Goal: Task Accomplishment & Management: Use online tool/utility

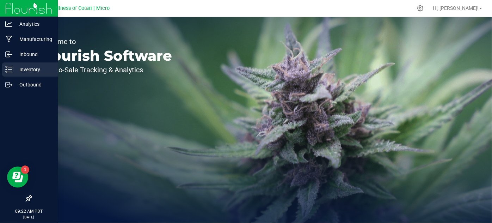
click at [20, 69] on p "Inventory" at bounding box center [33, 69] width 42 height 8
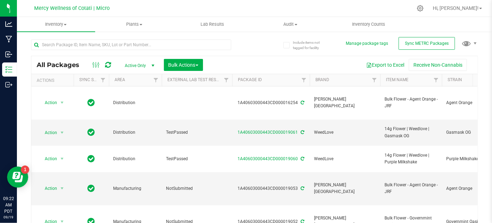
click at [240, 10] on div at bounding box center [269, 8] width 286 height 14
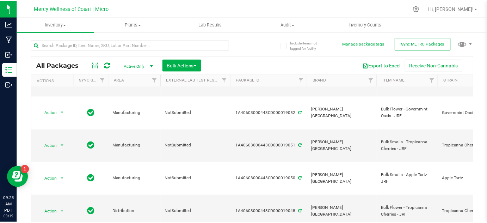
scroll to position [104, 0]
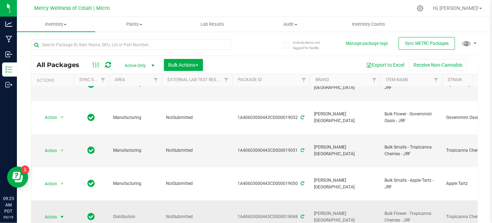
click at [63, 214] on span "select" at bounding box center [62, 217] width 6 height 6
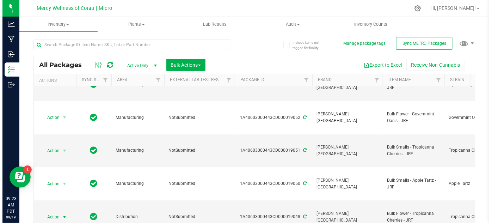
scroll to position [0, 0]
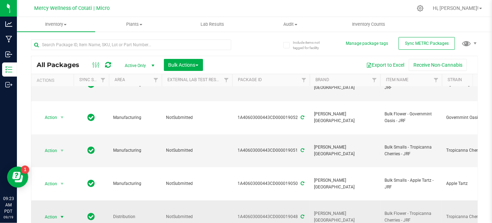
click at [61, 214] on span "select" at bounding box center [62, 217] width 6 height 6
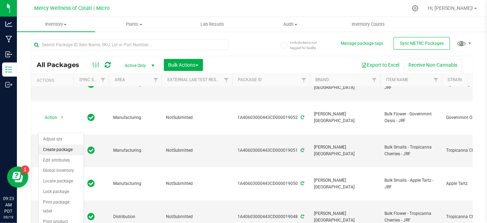
click at [52, 150] on li "Create package" at bounding box center [61, 149] width 45 height 11
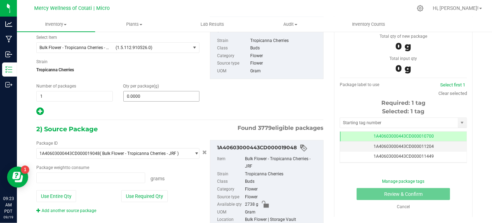
type input "0.0000 g"
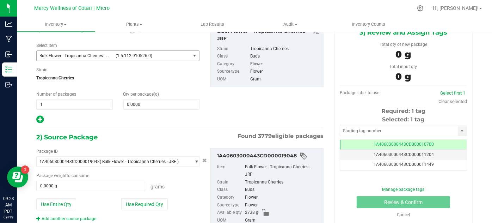
click at [132, 56] on span "(1.5.112.910526.0)" at bounding box center [152, 55] width 72 height 5
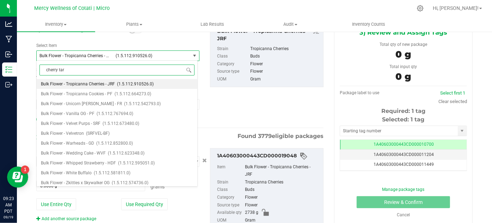
type input "cherry tart"
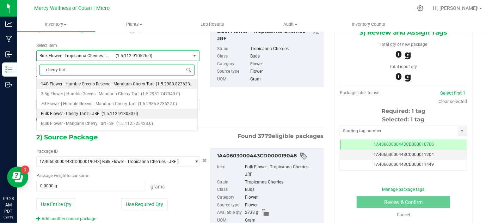
click at [78, 116] on li "Bulk Flower - Cherry Tartz - JRF (1.5.112.913080.0)" at bounding box center [117, 113] width 161 height 10
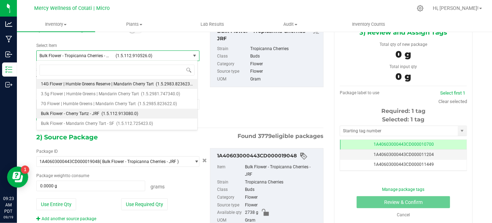
type input "0.0000"
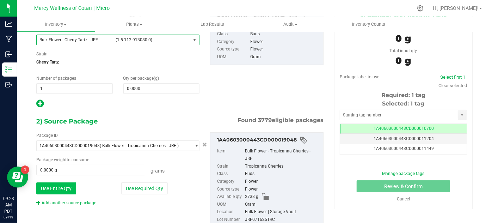
click at [52, 184] on button "Use Entire Qty" at bounding box center [56, 188] width 40 height 12
type input "2738.0000 g"
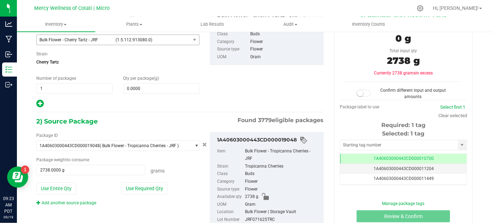
click at [206, 76] on div "1) New Package Create lab sample Select Item Bulk Flower - Cherry Tartz - JRF (…" at bounding box center [180, 58] width 298 height 100
click at [152, 90] on span "0.0000 0" at bounding box center [161, 88] width 76 height 11
type input "2738"
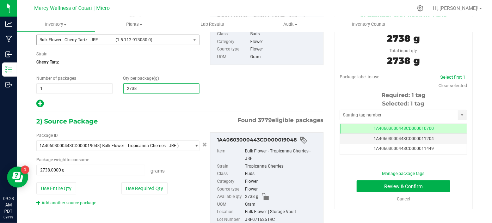
type input "2,738.0000"
click at [242, 87] on div "1) New Package Create lab sample Select Item Bulk Flower - Cherry Tartz - JRF (…" at bounding box center [180, 58] width 298 height 100
click at [430, 115] on input "text" at bounding box center [399, 115] width 118 height 10
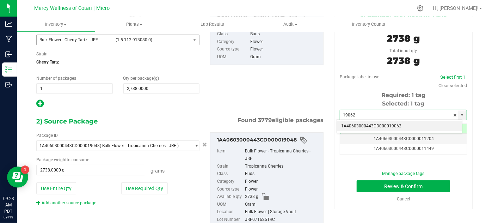
click at [405, 122] on li "1A40603000443CD000019062" at bounding box center [399, 126] width 125 height 11
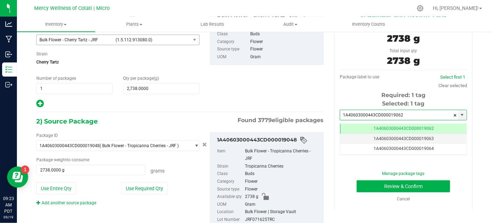
type input "1A40603000443CD000019062"
click at [480, 149] on div "Create Package(s) 1) New Package Create lab sample Select Item Bulk Flower - Ch…" at bounding box center [254, 83] width 475 height 220
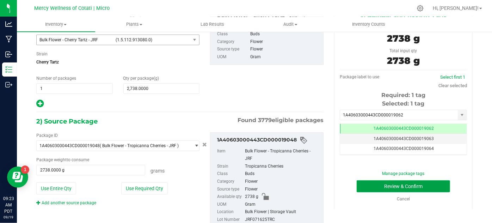
click at [436, 186] on button "Review & Confirm" at bounding box center [402, 186] width 93 height 12
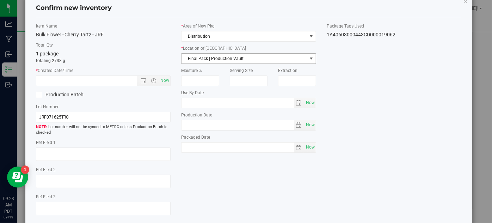
click at [243, 58] on span "Final Pack | Production Vault" at bounding box center [243, 59] width 125 height 10
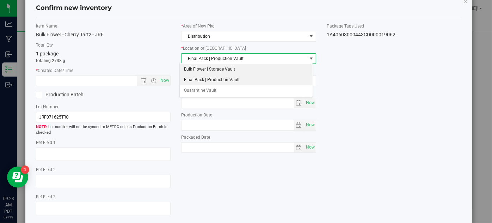
click at [230, 73] on li "Bulk Flower | Storage Vault" at bounding box center [246, 69] width 133 height 11
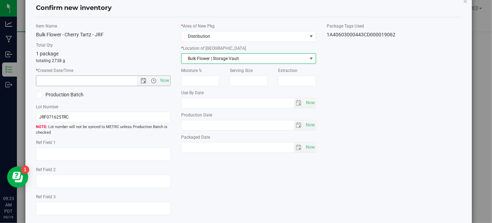
drag, startPoint x: 159, startPoint y: 80, endPoint x: 150, endPoint y: 68, distance: 15.2
click at [160, 80] on span "Now" at bounding box center [165, 80] width 12 height 10
type input "[DATE] 9:23 AM"
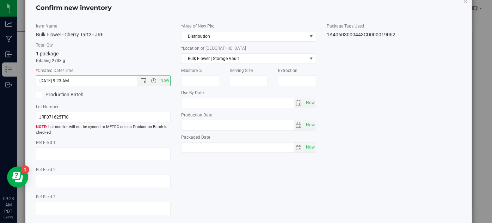
drag, startPoint x: 124, startPoint y: 35, endPoint x: 153, endPoint y: 45, distance: 30.1
click at [128, 36] on div "Bulk Flower - Cherry Tartz - JRF" at bounding box center [103, 34] width 135 height 7
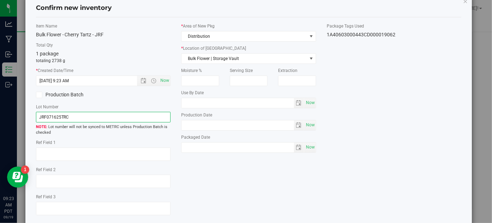
click at [75, 116] on input "JRF071625TRC" at bounding box center [103, 117] width 135 height 11
click at [76, 116] on input "JRF071625TRC" at bounding box center [103, 117] width 135 height 11
click at [73, 114] on input "JRF071625TRC" at bounding box center [103, 117] width 135 height 11
type input "JRF071625CHT"
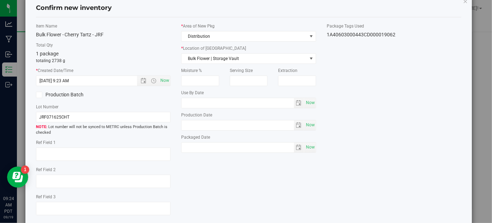
click at [365, 130] on div "Item Name Bulk Flower - Cherry Tartz - JRF Total Qty 1 package totaling 2738 g …" at bounding box center [249, 122] width 436 height 198
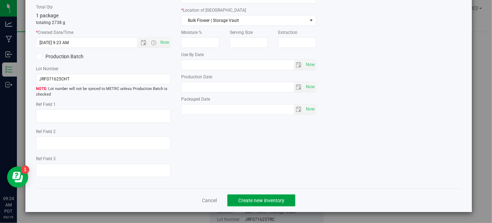
click at [274, 201] on span "Create new inventory" at bounding box center [261, 200] width 46 height 6
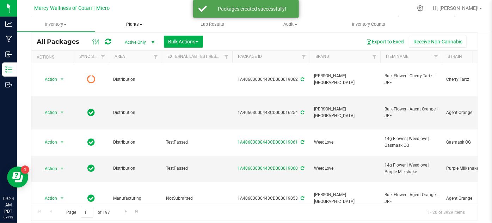
type input "[DATE]"
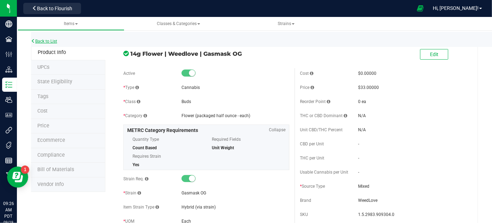
click at [47, 39] on link "Back to List" at bounding box center [44, 41] width 26 height 5
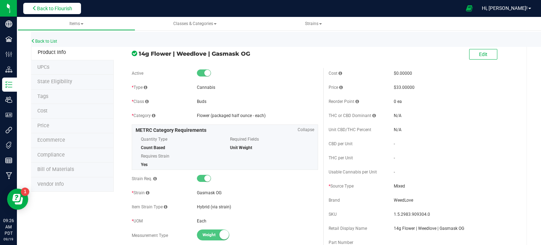
click at [65, 10] on span "Back to Flourish" at bounding box center [54, 9] width 35 height 6
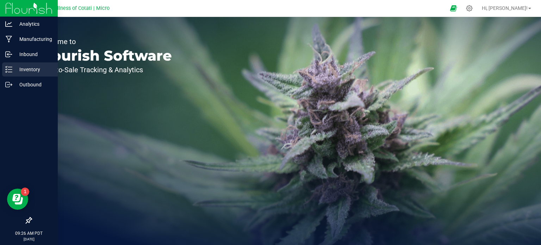
click at [18, 66] on p "Inventory" at bounding box center [33, 69] width 42 height 8
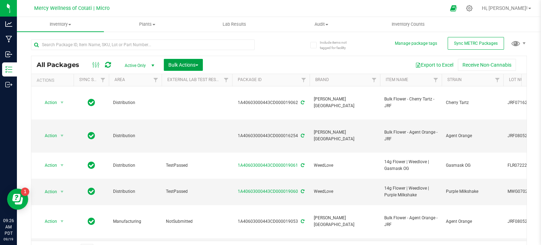
click at [200, 65] on button "Bulk Actions" at bounding box center [183, 65] width 39 height 12
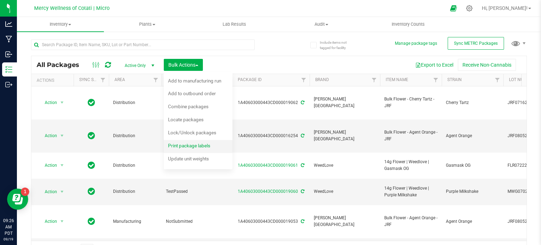
click at [192, 144] on span "Print package labels" at bounding box center [189, 146] width 42 height 6
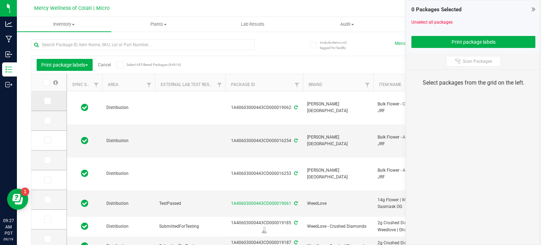
click at [48, 101] on icon at bounding box center [47, 101] width 5 height 0
click at [0, 0] on input "checkbox" at bounding box center [0, 0] width 0 height 0
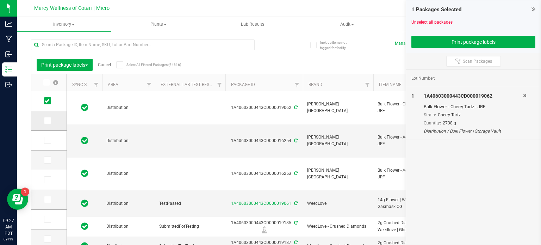
click at [50, 118] on span at bounding box center [47, 120] width 7 height 7
click at [0, 0] on input "checkbox" at bounding box center [0, 0] width 0 height 0
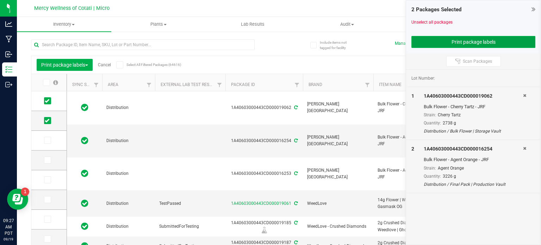
click at [468, 36] on button "Print package labels" at bounding box center [473, 42] width 124 height 12
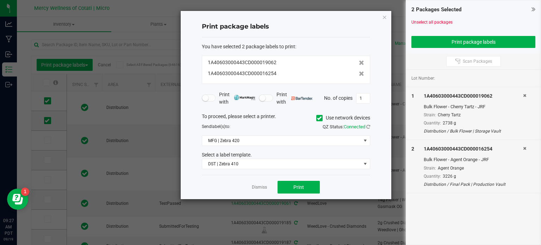
click at [266, 169] on div "You have selected 2 package labels to print : 1A40603000443CD000019062 1A406030…" at bounding box center [286, 106] width 168 height 138
click at [264, 166] on span "DST | Zebra 410" at bounding box center [281, 164] width 159 height 10
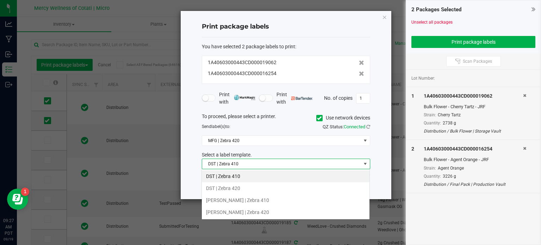
scroll to position [10, 168]
click at [244, 187] on li "DST | Zebra 420" at bounding box center [286, 188] width 168 height 12
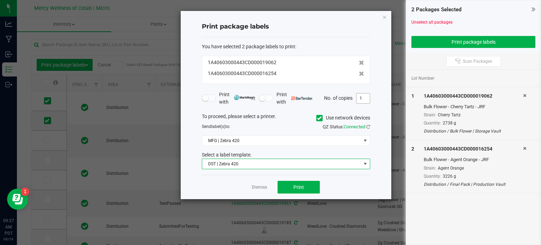
click at [366, 97] on input "1" at bounding box center [362, 98] width 13 height 10
type input "3"
click at [313, 187] on button "Print" at bounding box center [299, 187] width 42 height 13
click at [317, 118] on icon at bounding box center [319, 118] width 5 height 0
click at [0, 0] on input "Use network devices" at bounding box center [0, 0] width 0 height 0
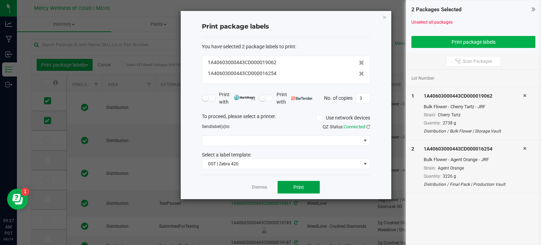
click at [306, 184] on button "Print" at bounding box center [299, 187] width 42 height 13
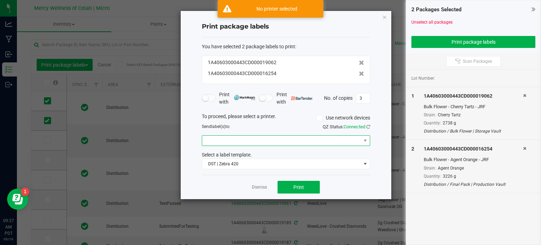
click at [282, 136] on span at bounding box center [281, 141] width 159 height 10
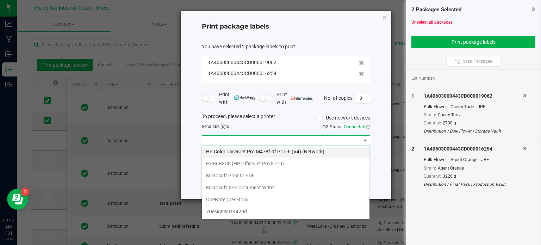
scroll to position [48, 0]
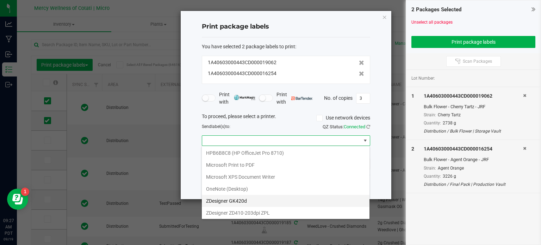
click at [267, 202] on GK420d "ZDesigner GK420d" at bounding box center [286, 201] width 168 height 12
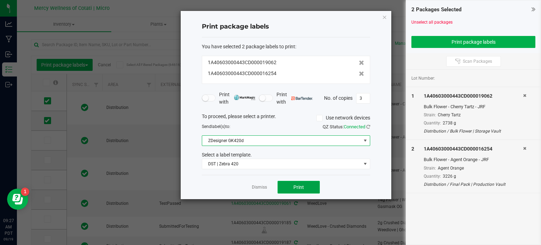
click at [292, 184] on button "Print" at bounding box center [299, 187] width 42 height 13
click at [285, 138] on span "ZDesigner GK420d" at bounding box center [281, 141] width 159 height 10
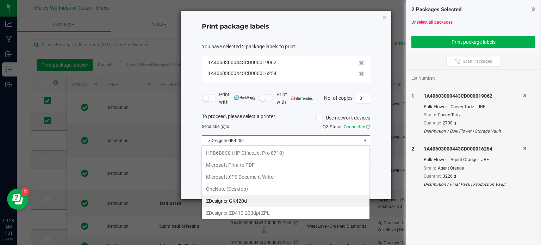
click at [292, 201] on GK420d "ZDesigner GK420d" at bounding box center [286, 201] width 168 height 12
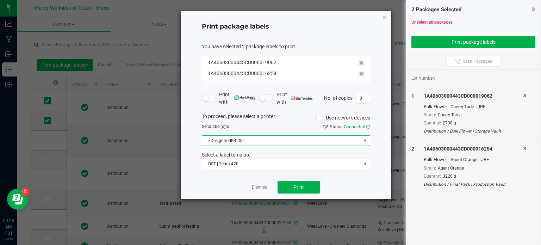
click at [284, 123] on div "Send label(s) to:" at bounding box center [241, 126] width 89 height 6
click at [305, 186] on button "Print" at bounding box center [299, 187] width 42 height 13
click at [279, 114] on div "To proceed, please select a printer. Use network devices" at bounding box center [286, 118] width 179 height 11
click at [368, 128] on icon at bounding box center [368, 126] width 4 height 5
click at [298, 115] on div "To proceed, please select a printer. Use network devices" at bounding box center [286, 118] width 179 height 11
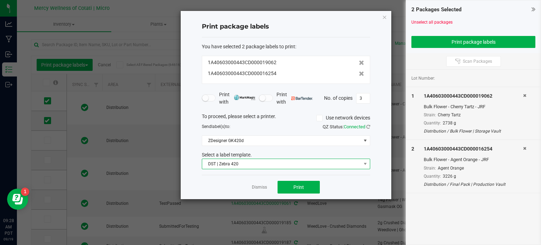
click at [293, 166] on span "DST | Zebra 420" at bounding box center [281, 164] width 159 height 10
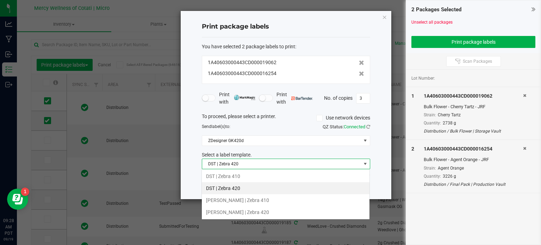
scroll to position [10, 168]
click at [247, 184] on li "DST | Zebra 420" at bounding box center [286, 188] width 168 height 12
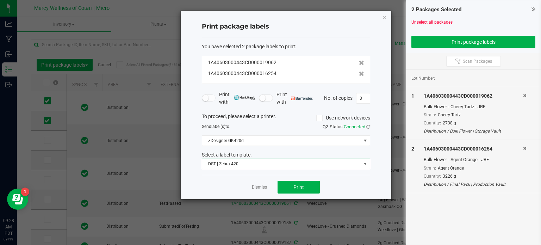
click at [263, 132] on div "To proceed, please select a printer. Use network devices Send label(s) to: QZ S…" at bounding box center [286, 141] width 168 height 57
click at [303, 189] on span "Print" at bounding box center [298, 187] width 11 height 6
click at [386, 15] on icon "button" at bounding box center [384, 17] width 5 height 8
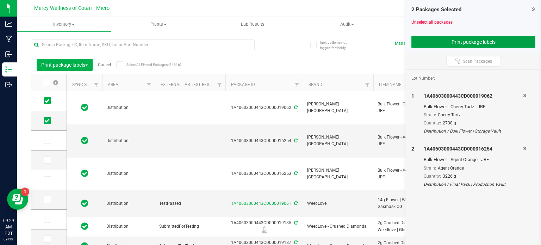
click at [455, 37] on button "Print package labels" at bounding box center [473, 42] width 124 height 12
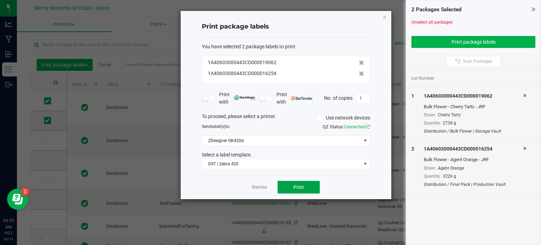
click at [300, 186] on span "Print" at bounding box center [298, 187] width 11 height 6
click at [291, 184] on button "Print" at bounding box center [299, 187] width 42 height 13
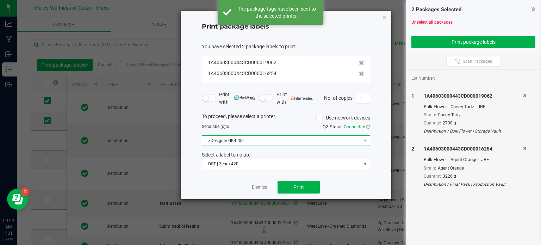
click at [262, 141] on span "ZDesigner GK420d" at bounding box center [281, 141] width 159 height 10
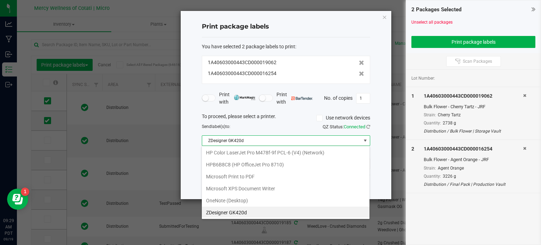
click at [283, 141] on span "ZDesigner GK420d" at bounding box center [281, 141] width 159 height 10
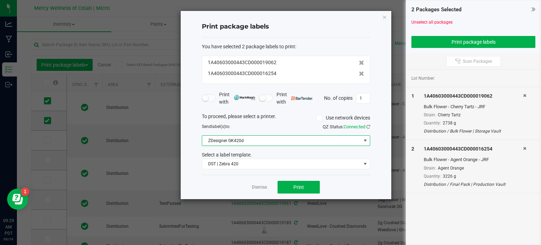
click at [283, 141] on span "ZDesigner GK420d" at bounding box center [281, 141] width 159 height 10
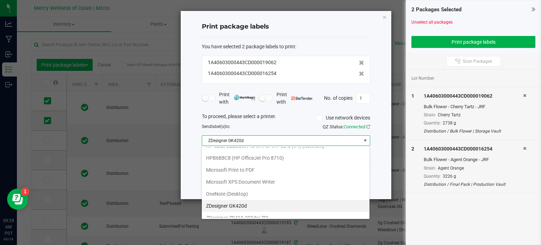
scroll to position [45, 0]
click at [272, 213] on ZPL "ZDesigner ZD410-203dpi ZPL" at bounding box center [286, 216] width 168 height 12
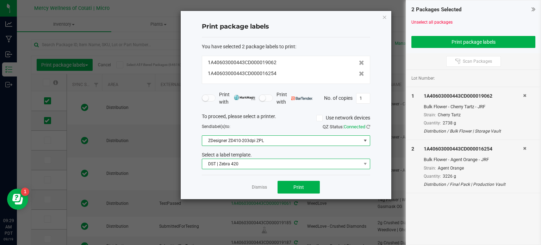
click at [246, 165] on span "DST | Zebra 420" at bounding box center [281, 164] width 159 height 10
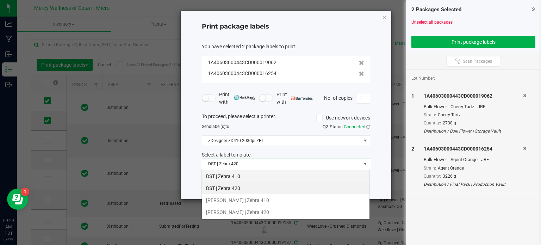
scroll to position [10, 168]
click at [241, 179] on li "DST | Zebra 410" at bounding box center [286, 176] width 168 height 12
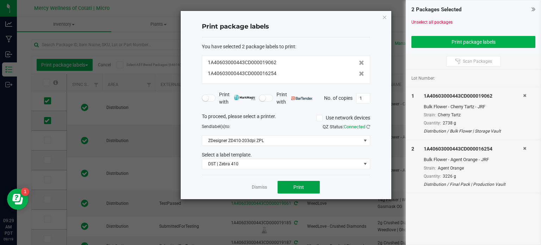
click at [299, 187] on span "Print" at bounding box center [298, 187] width 11 height 6
click at [304, 184] on span "Print" at bounding box center [298, 187] width 11 height 6
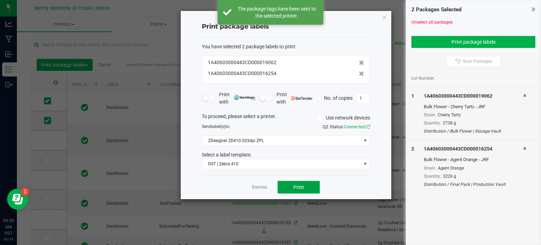
click at [304, 186] on span "Print" at bounding box center [298, 187] width 11 height 6
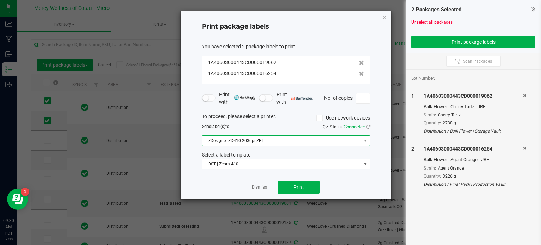
click at [299, 143] on span "ZDesigner ZD410-203dpi ZPL" at bounding box center [281, 141] width 159 height 10
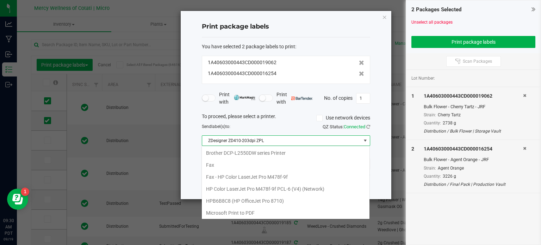
scroll to position [48, 0]
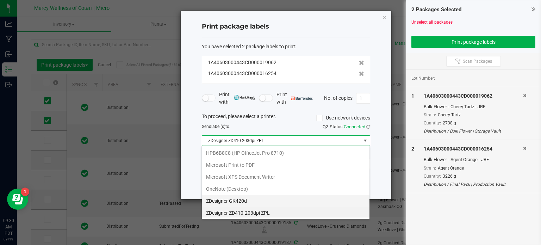
click at [282, 199] on GK420d "ZDesigner GK420d" at bounding box center [286, 201] width 168 height 12
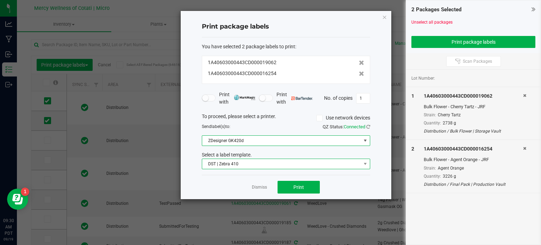
click at [268, 163] on span "DST | Zebra 410" at bounding box center [281, 164] width 159 height 10
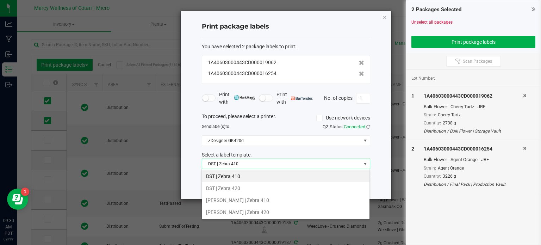
scroll to position [10, 168]
click at [265, 187] on li "DST | Zebra 420" at bounding box center [286, 188] width 168 height 12
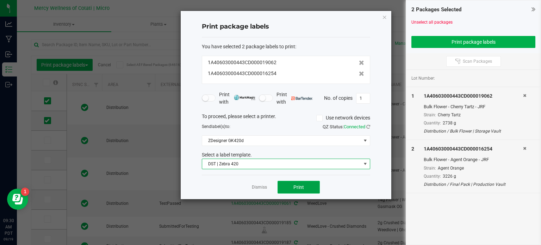
click at [302, 184] on span "Print" at bounding box center [298, 187] width 11 height 6
click at [393, 4] on ngb-modal-window "Print package labels You have selected 2 package labels to print : 1A4060300044…" at bounding box center [273, 122] width 546 height 245
click at [299, 186] on span "Print" at bounding box center [298, 187] width 11 height 6
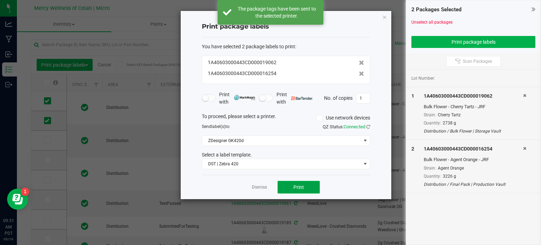
click at [299, 186] on span "Print" at bounding box center [298, 187] width 11 height 6
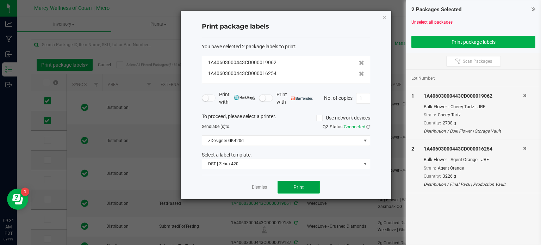
click at [299, 186] on span "Print" at bounding box center [298, 187] width 11 height 6
